Goal: Task Accomplishment & Management: Use online tool/utility

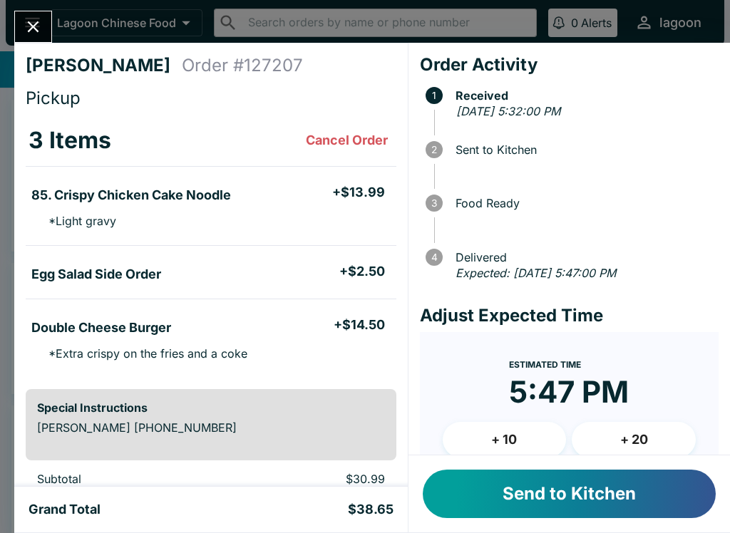
click at [575, 507] on button "Send to Kitchen" at bounding box center [569, 494] width 293 height 48
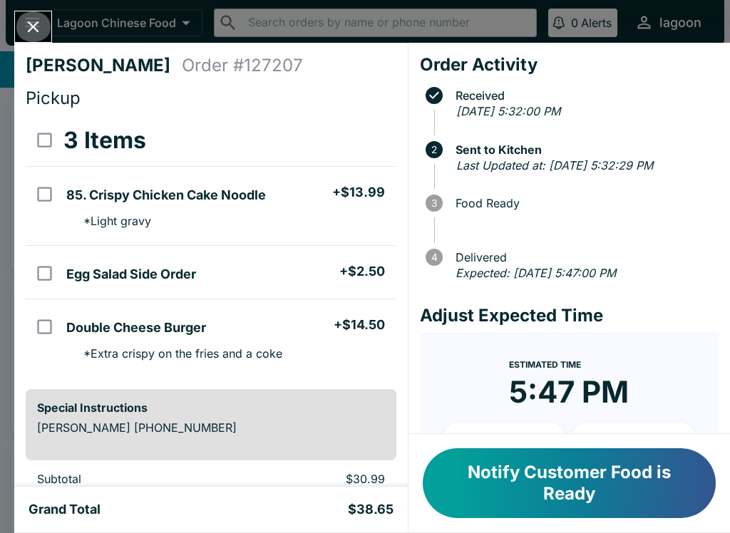
click at [38, 16] on button "Close" at bounding box center [33, 26] width 36 height 31
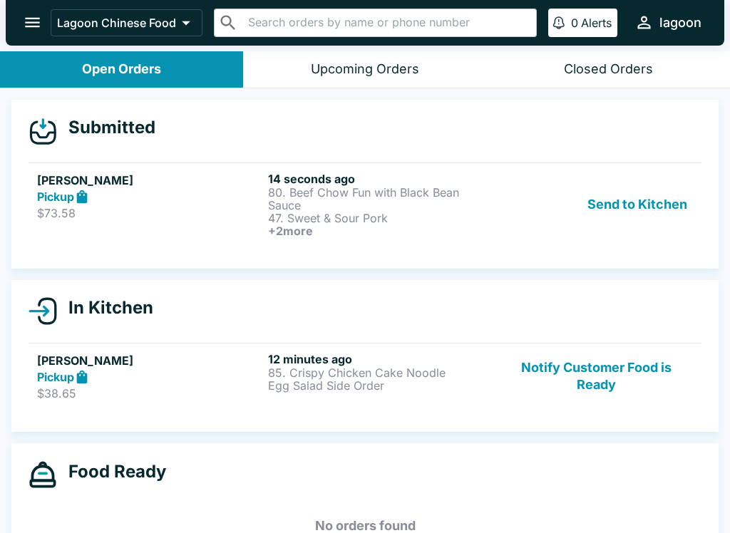
click at [299, 386] on p "Egg Salad Side Order" at bounding box center [380, 385] width 225 height 13
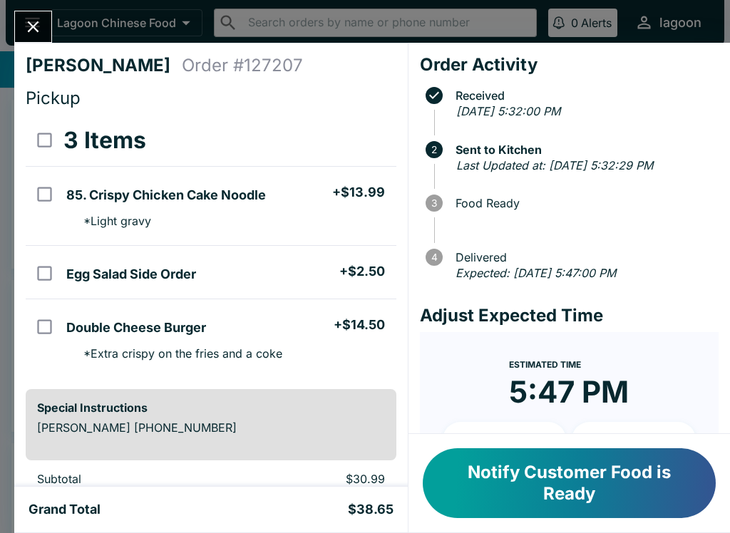
click at [41, 18] on icon "Close" at bounding box center [33, 26] width 19 height 19
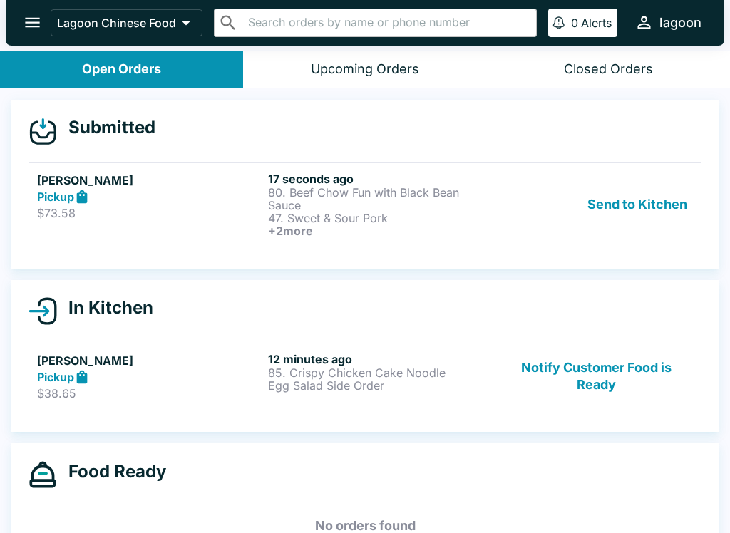
click at [515, 207] on div "Send to Kitchen" at bounding box center [596, 205] width 193 height 66
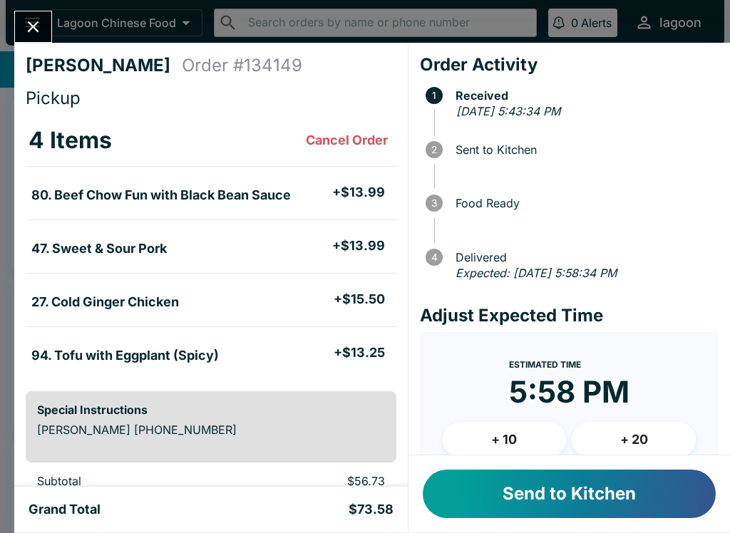
click at [550, 506] on button "Send to Kitchen" at bounding box center [569, 494] width 293 height 48
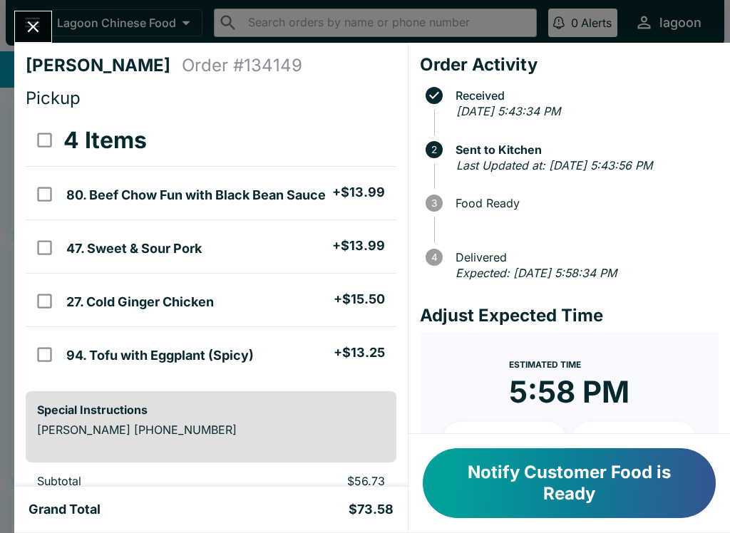
click at [29, 19] on icon "Close" at bounding box center [33, 26] width 19 height 19
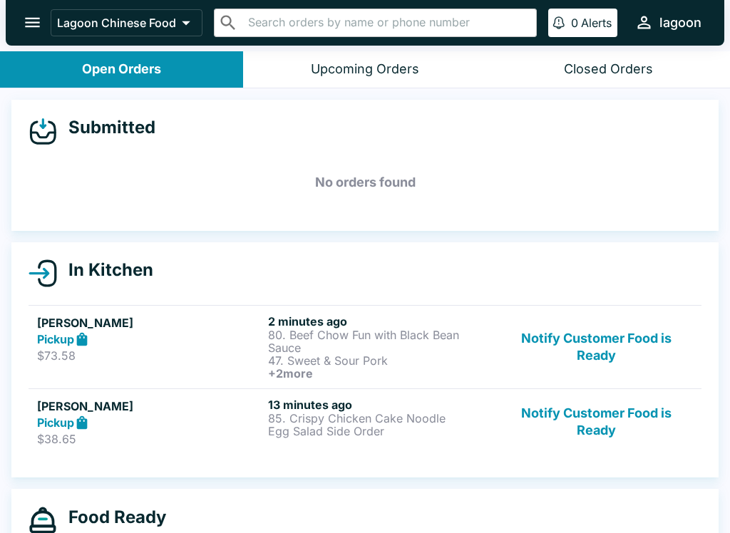
click at [124, 434] on p "$38.65" at bounding box center [149, 439] width 225 height 14
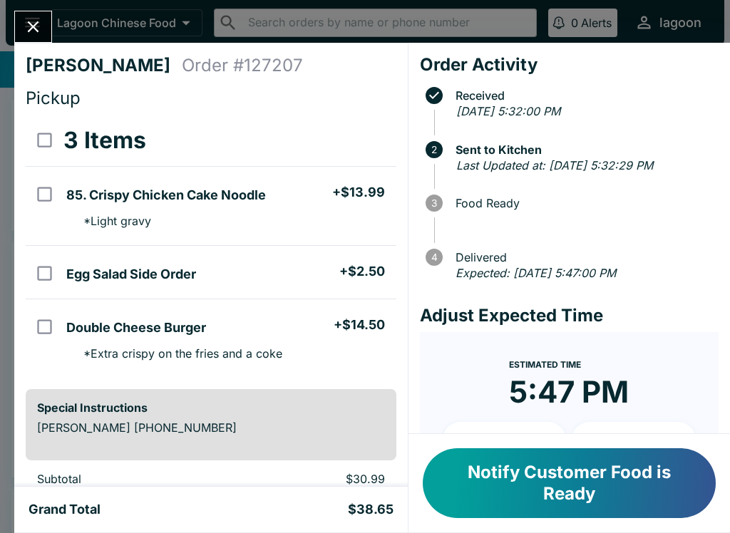
click at [26, 21] on icon "Close" at bounding box center [33, 26] width 19 height 19
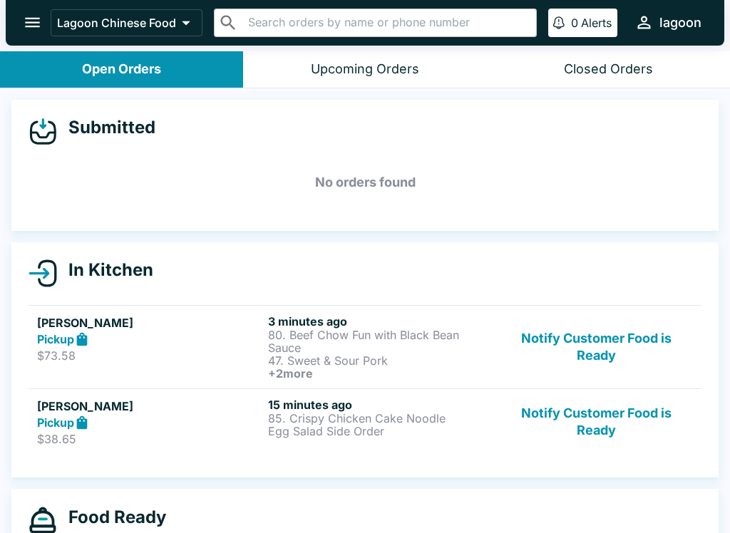
click at [175, 352] on p "$73.58" at bounding box center [149, 356] width 225 height 14
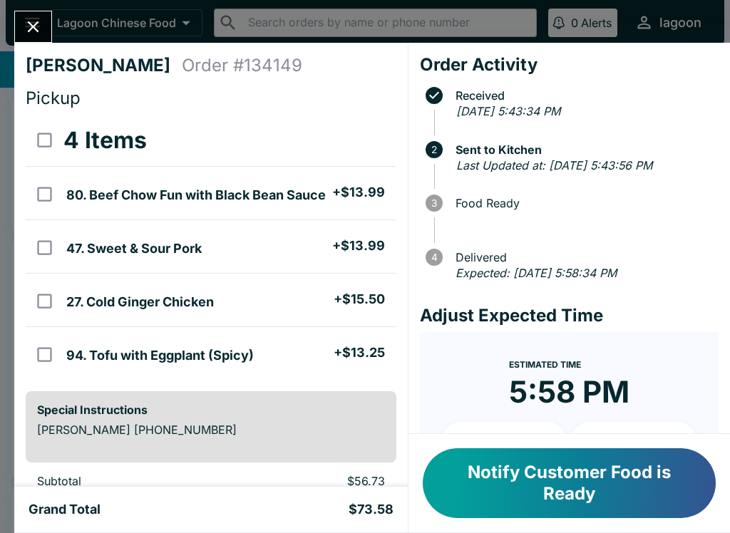
click at [33, 24] on icon "Close" at bounding box center [33, 26] width 19 height 19
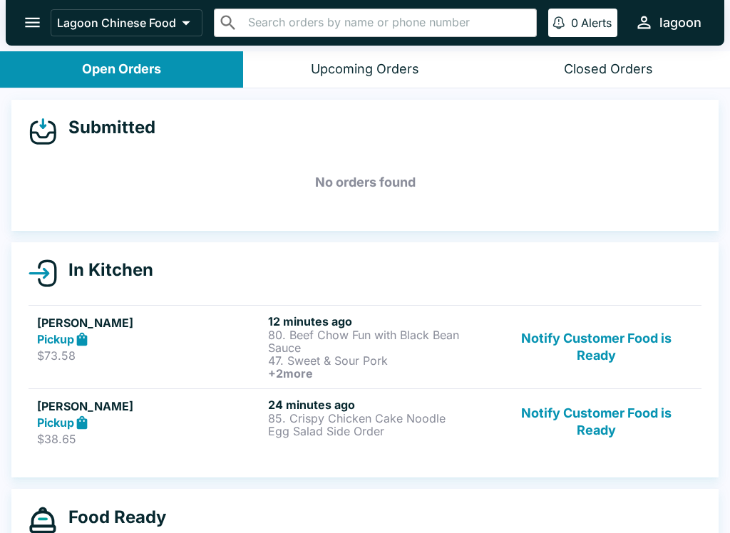
click at [309, 418] on p "85. Crispy Chicken Cake Noodle" at bounding box center [380, 418] width 225 height 13
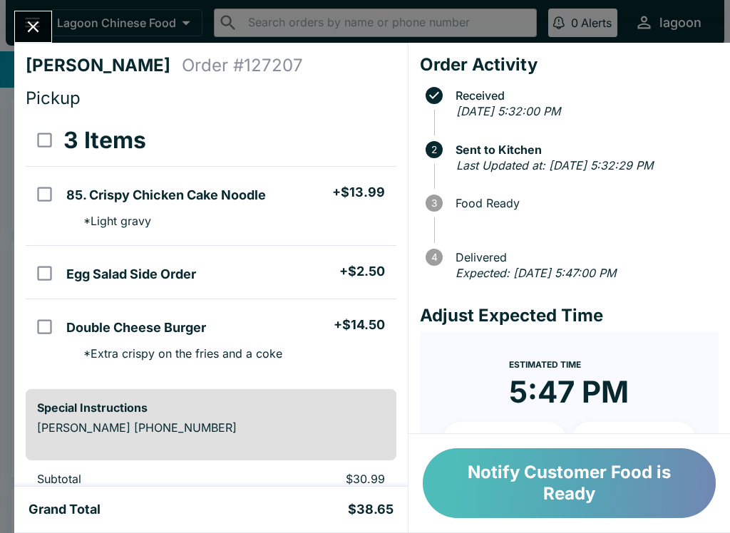
click at [497, 487] on button "Notify Customer Food is Ready" at bounding box center [569, 483] width 293 height 70
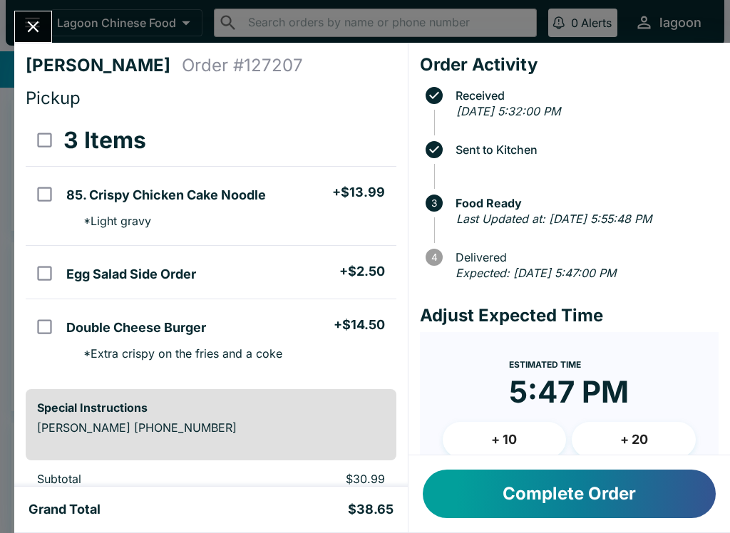
click at [48, 33] on button "Close" at bounding box center [33, 26] width 36 height 31
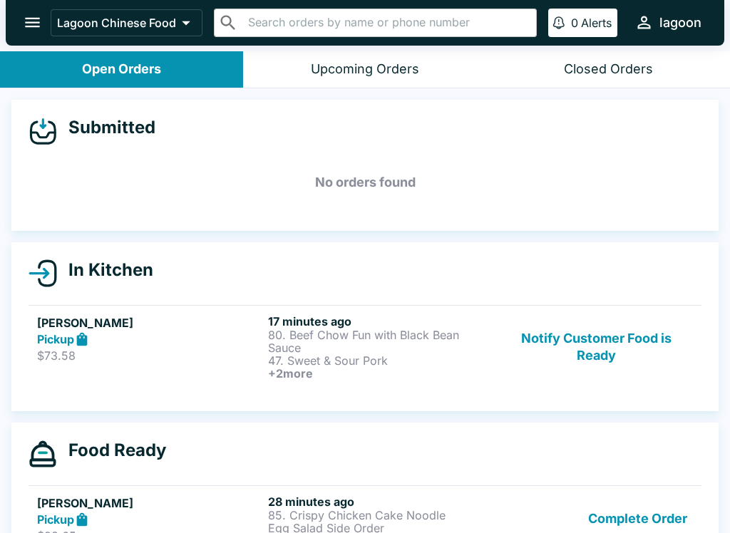
click at [105, 377] on div "[PERSON_NAME] Pickup $73.58" at bounding box center [149, 347] width 225 height 66
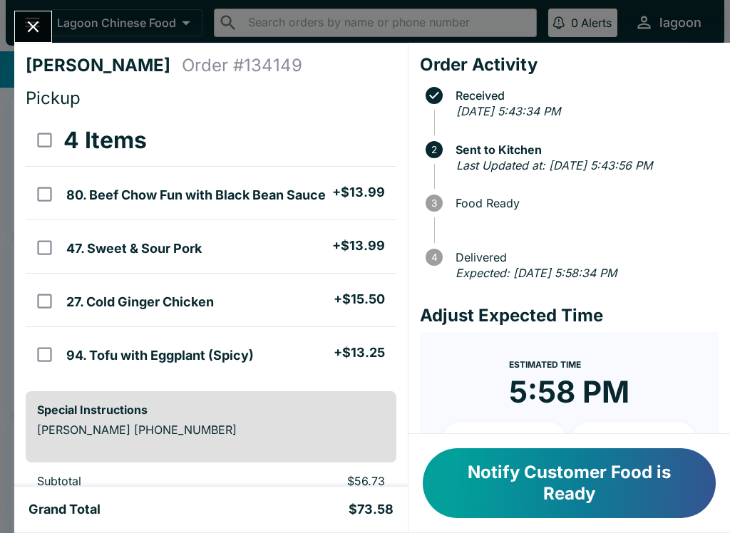
click at [542, 468] on button "Notify Customer Food is Ready" at bounding box center [569, 483] width 293 height 70
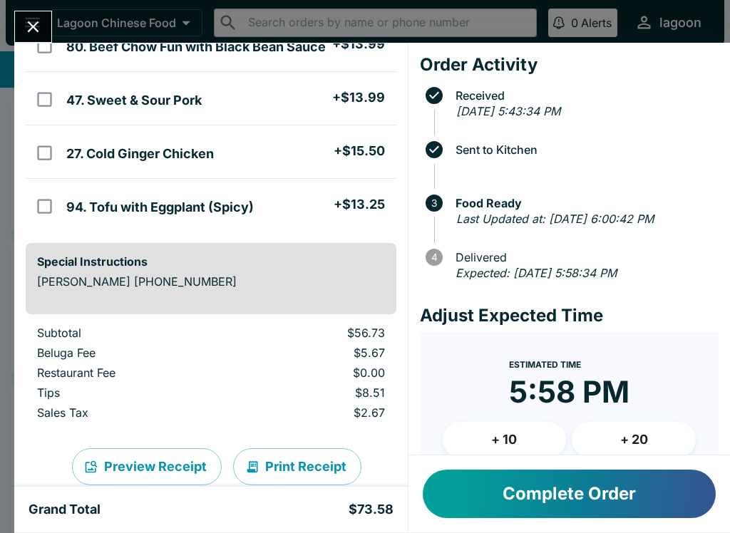
scroll to position [152, 0]
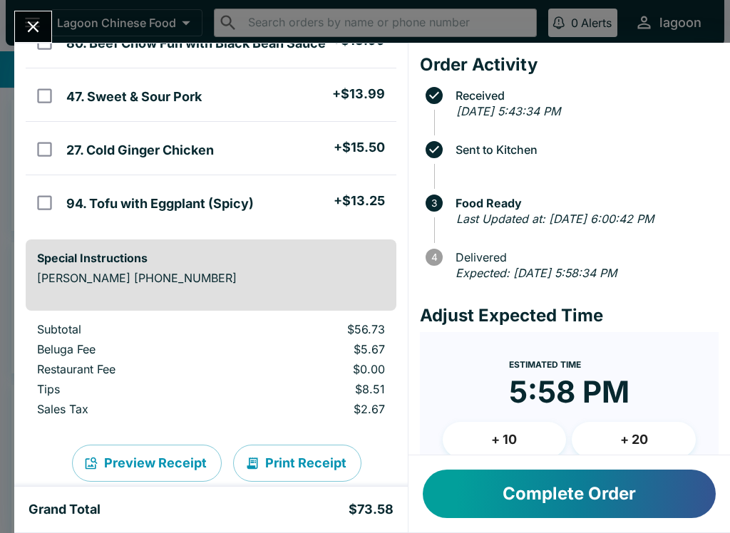
click at [526, 506] on button "Complete Order" at bounding box center [569, 494] width 293 height 48
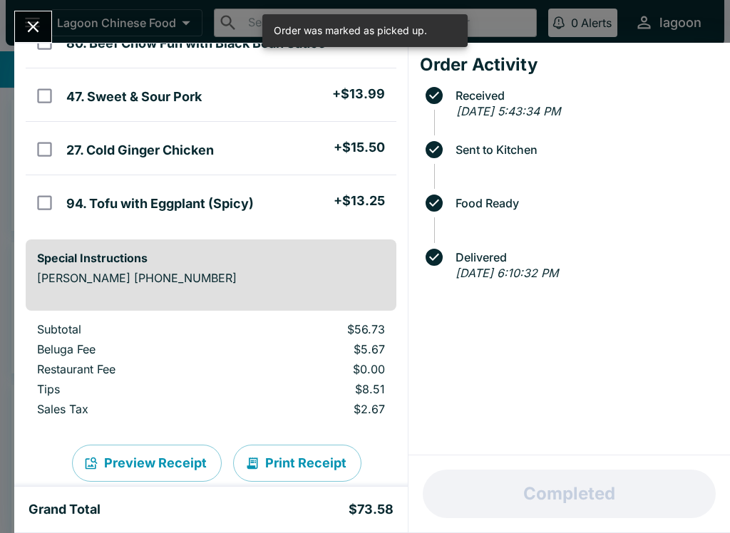
click at [34, 38] on button "Close" at bounding box center [33, 26] width 36 height 31
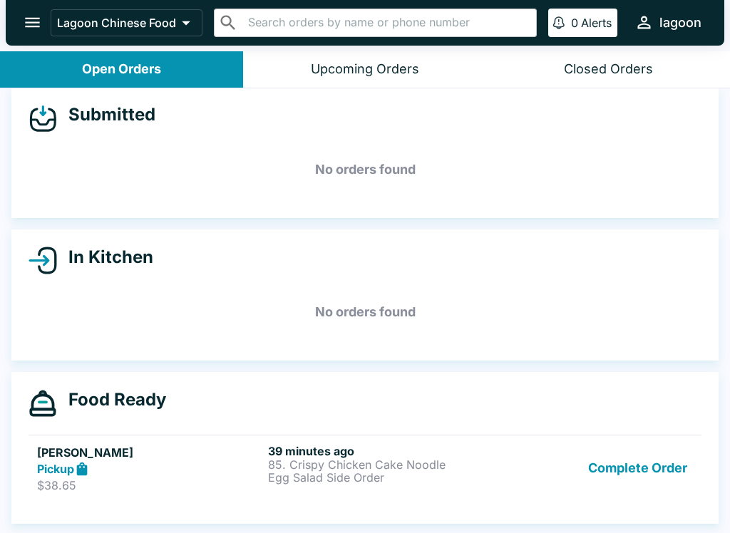
scroll to position [13, 0]
click at [87, 138] on div "Submitted No orders found" at bounding box center [364, 152] width 707 height 131
click at [115, 115] on h4 "Submitted" at bounding box center [106, 114] width 98 height 21
click at [89, 130] on div "Submitted" at bounding box center [365, 118] width 673 height 29
click at [125, 73] on div "Open Orders" at bounding box center [121, 69] width 79 height 16
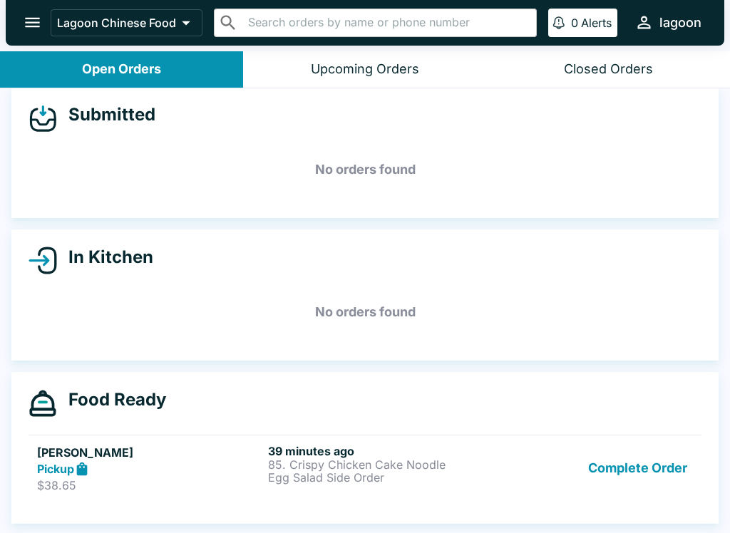
click at [311, 462] on p "85. Crispy Chicken Cake Noodle" at bounding box center [380, 464] width 225 height 13
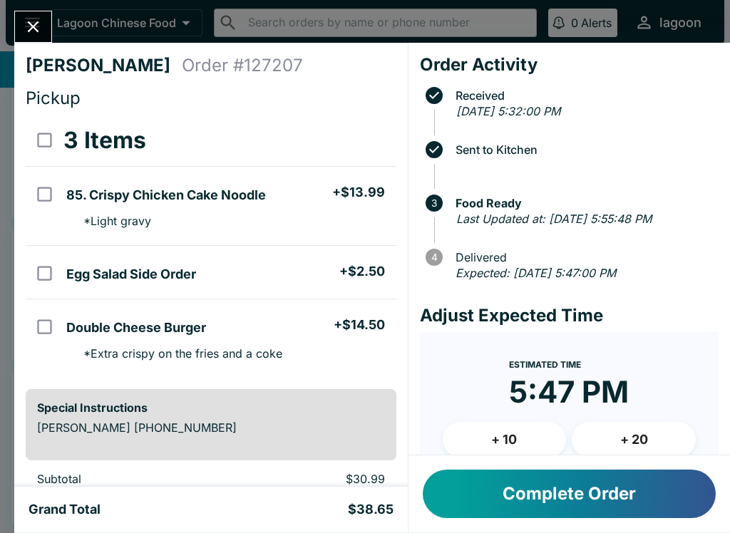
click at [24, 34] on icon "Close" at bounding box center [33, 26] width 19 height 19
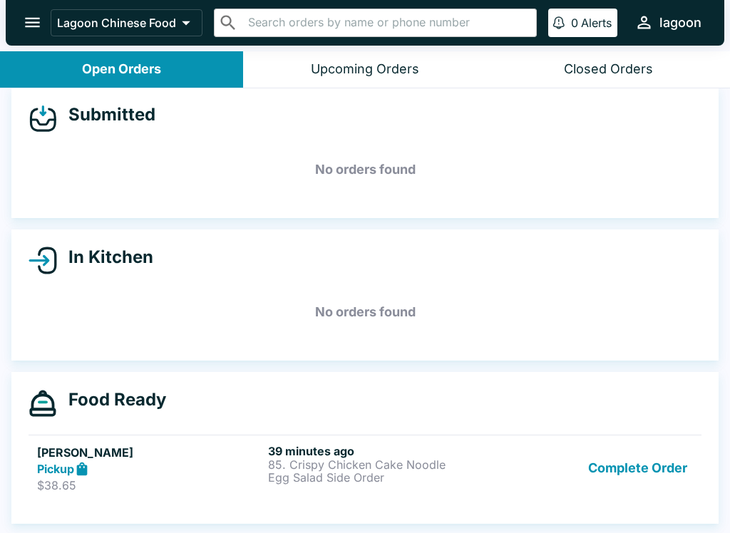
click at [111, 480] on p "$38.65" at bounding box center [149, 485] width 225 height 14
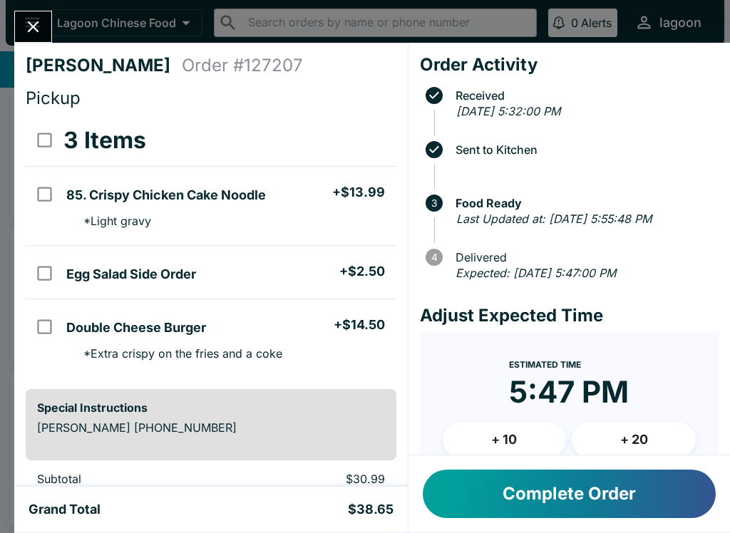
click at [525, 490] on button "Complete Order" at bounding box center [569, 494] width 293 height 48
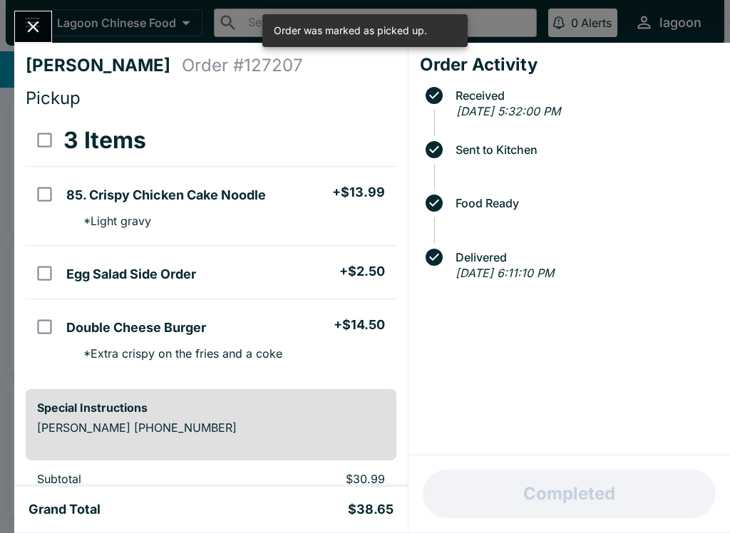
click at [38, 8] on div "[PERSON_NAME] Order # 127207 Pickup 3 Items 85. Crispy Chicken Cake Noodle + $1…" at bounding box center [365, 266] width 730 height 533
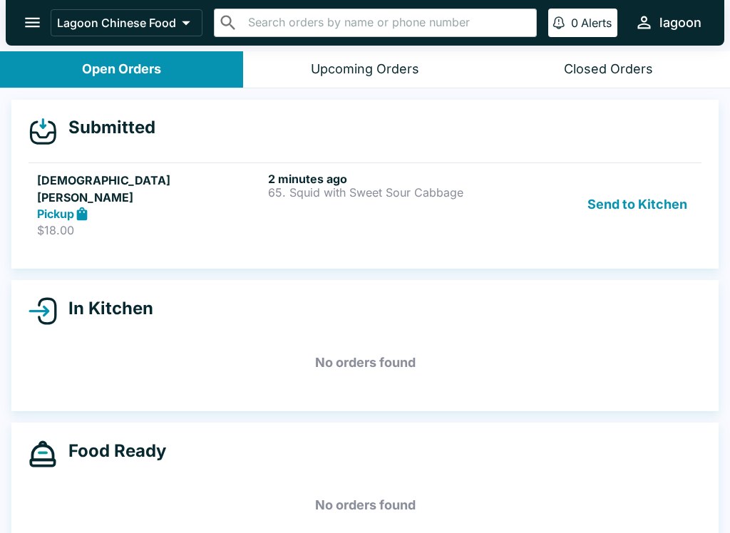
click at [125, 206] on div "Pickup" at bounding box center [149, 214] width 225 height 16
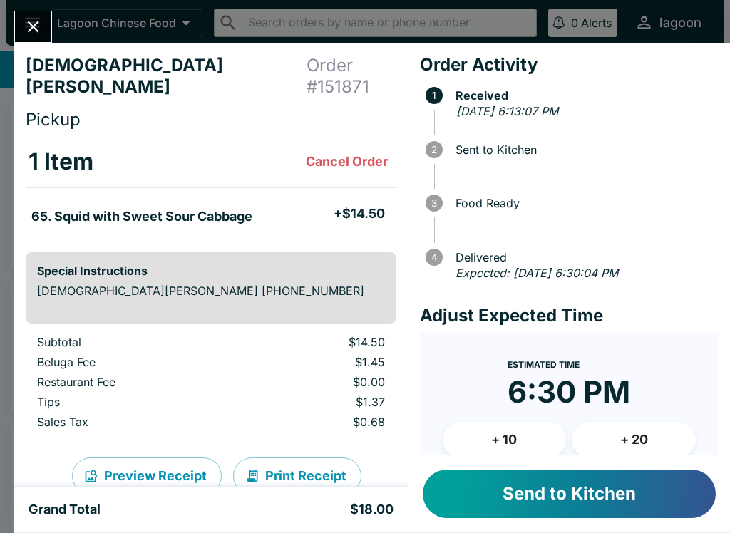
click at [584, 494] on button "Send to Kitchen" at bounding box center [569, 494] width 293 height 48
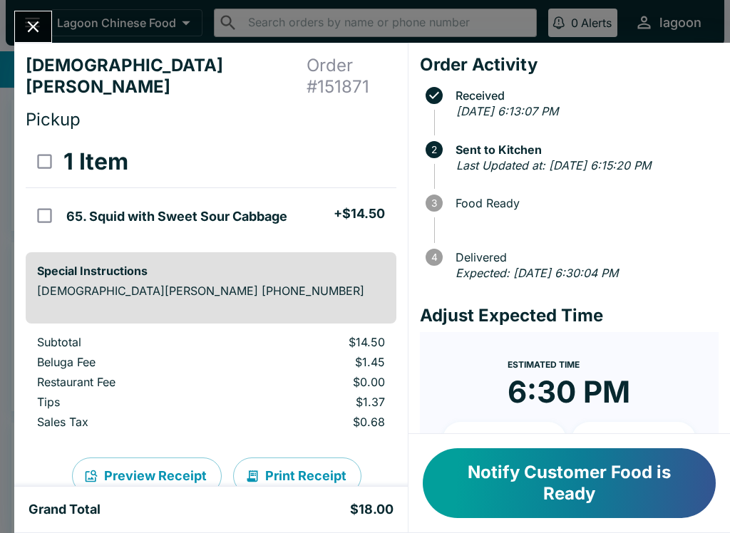
click at [545, 487] on button "Notify Customer Food is Ready" at bounding box center [569, 483] width 293 height 70
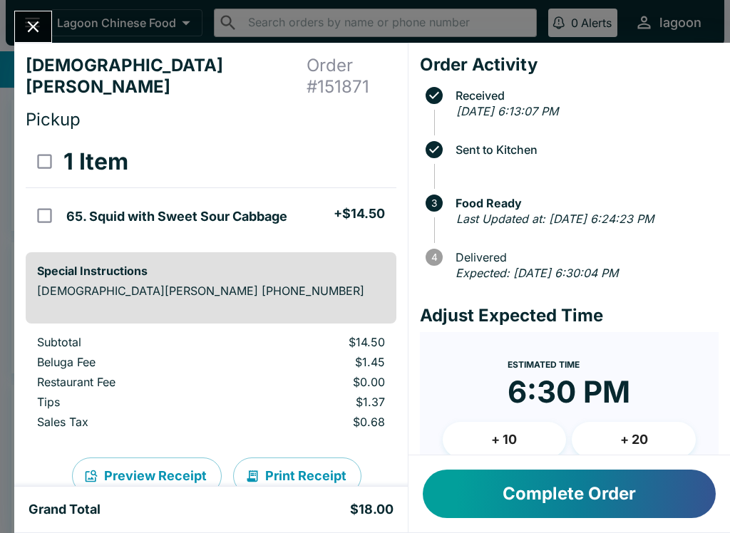
click at [555, 498] on button "Complete Order" at bounding box center [569, 494] width 293 height 48
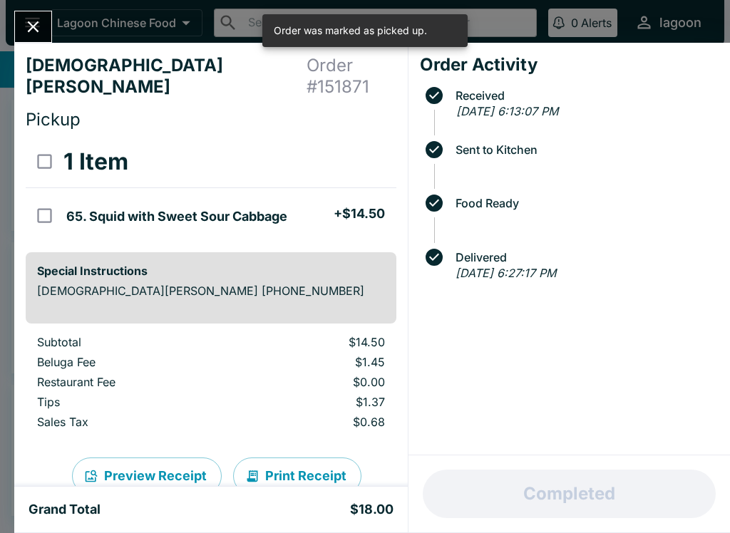
click at [38, 4] on div "[DEMOGRAPHIC_DATA][PERSON_NAME] Order # 151871 Pickup 1 Item 65. Squid with Swe…" at bounding box center [365, 266] width 730 height 533
